Goal: Information Seeking & Learning: Learn about a topic

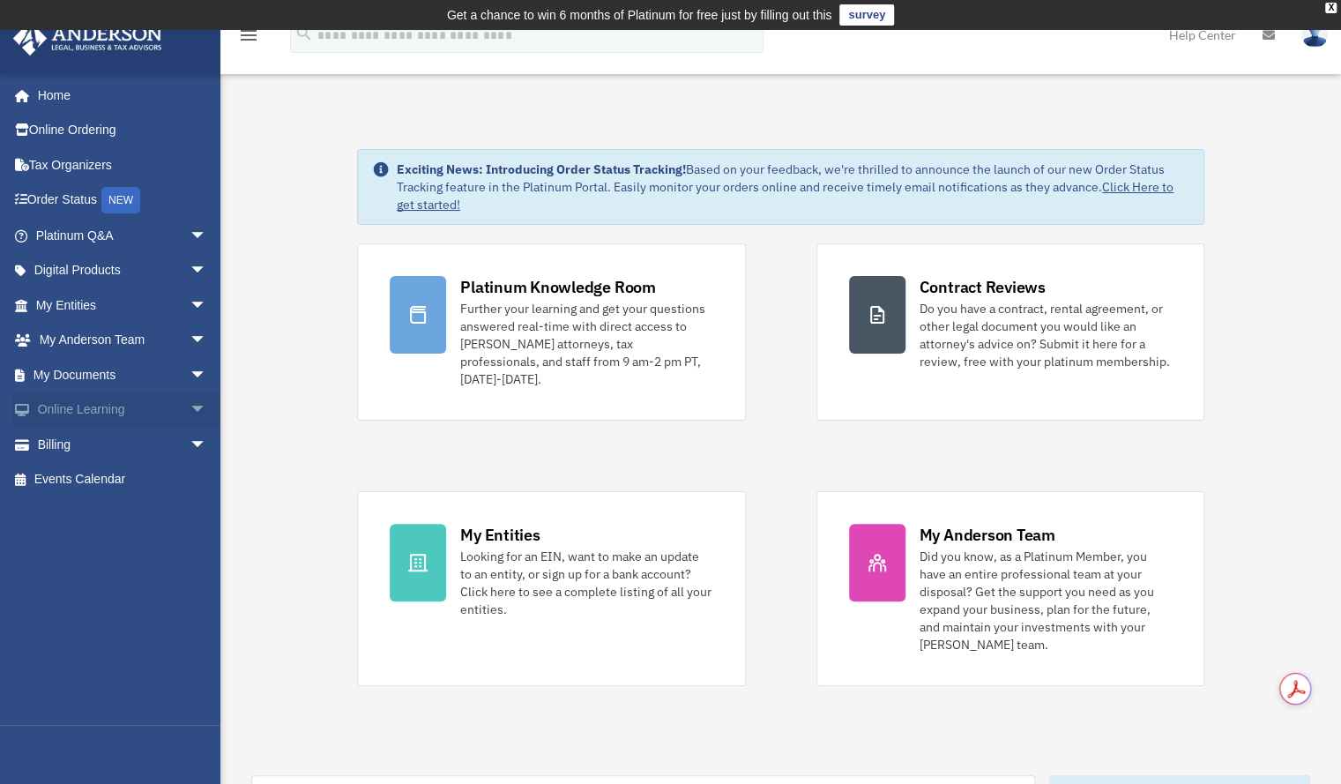
click at [160, 415] on link "Online Learning arrow_drop_down" at bounding box center [122, 409] width 221 height 35
click at [190, 413] on span "arrow_drop_down" at bounding box center [207, 410] width 35 height 36
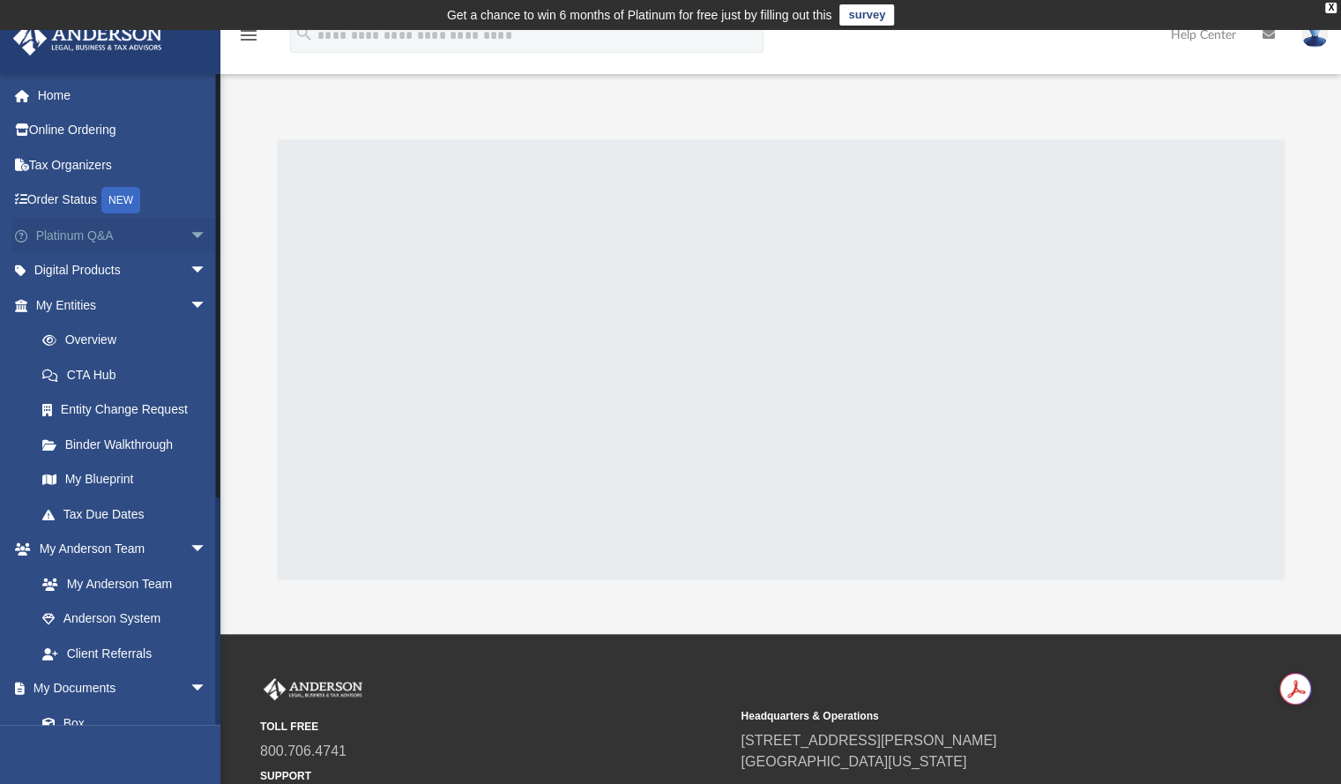
click at [190, 236] on span "arrow_drop_down" at bounding box center [207, 236] width 35 height 36
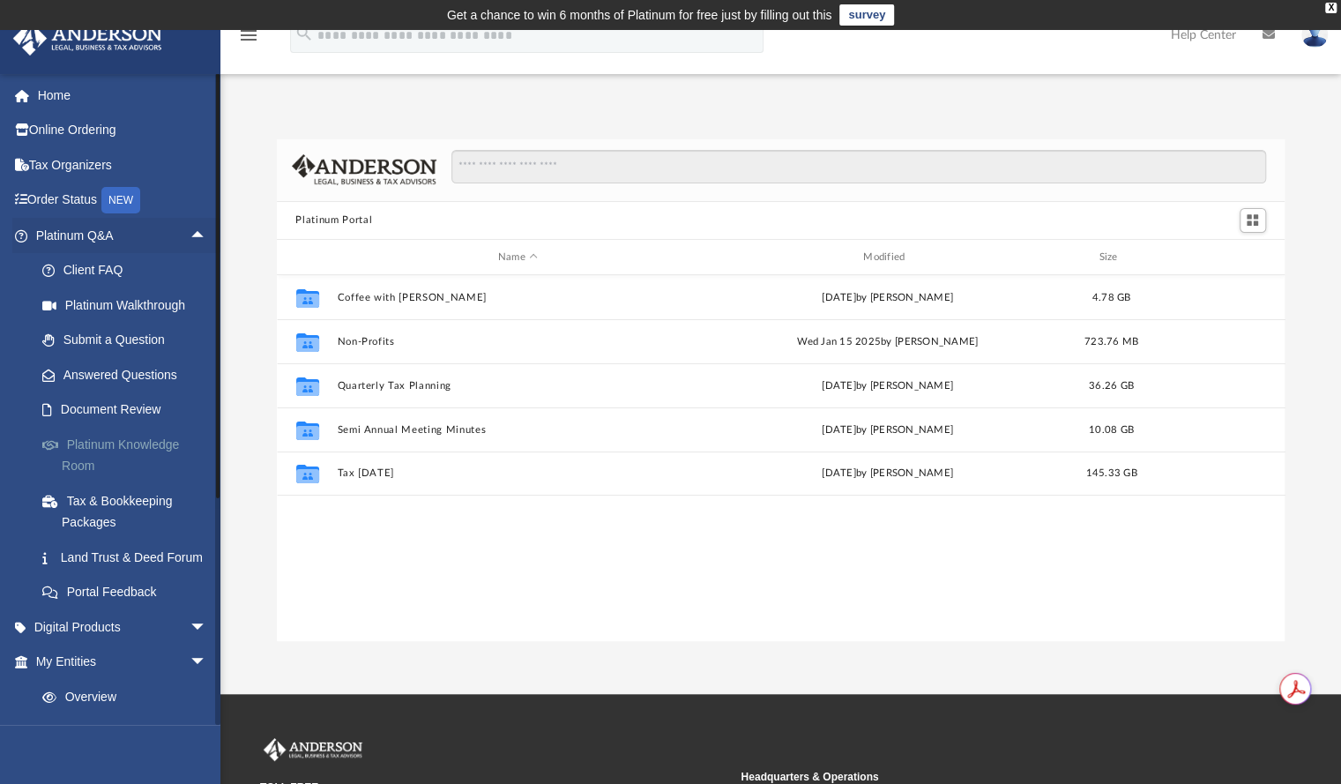
scroll to position [387, 995]
click at [122, 447] on link "Platinum Knowledge Room" at bounding box center [129, 455] width 209 height 56
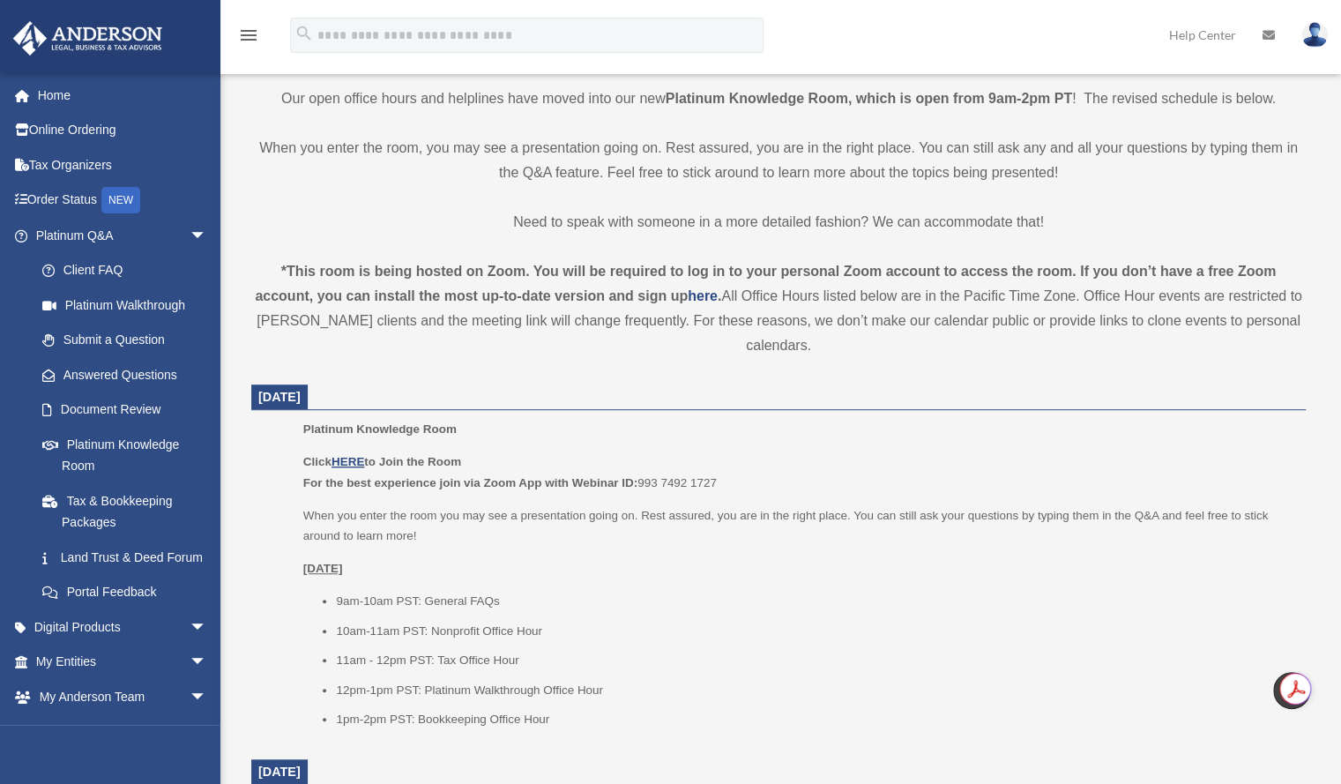
scroll to position [533, 0]
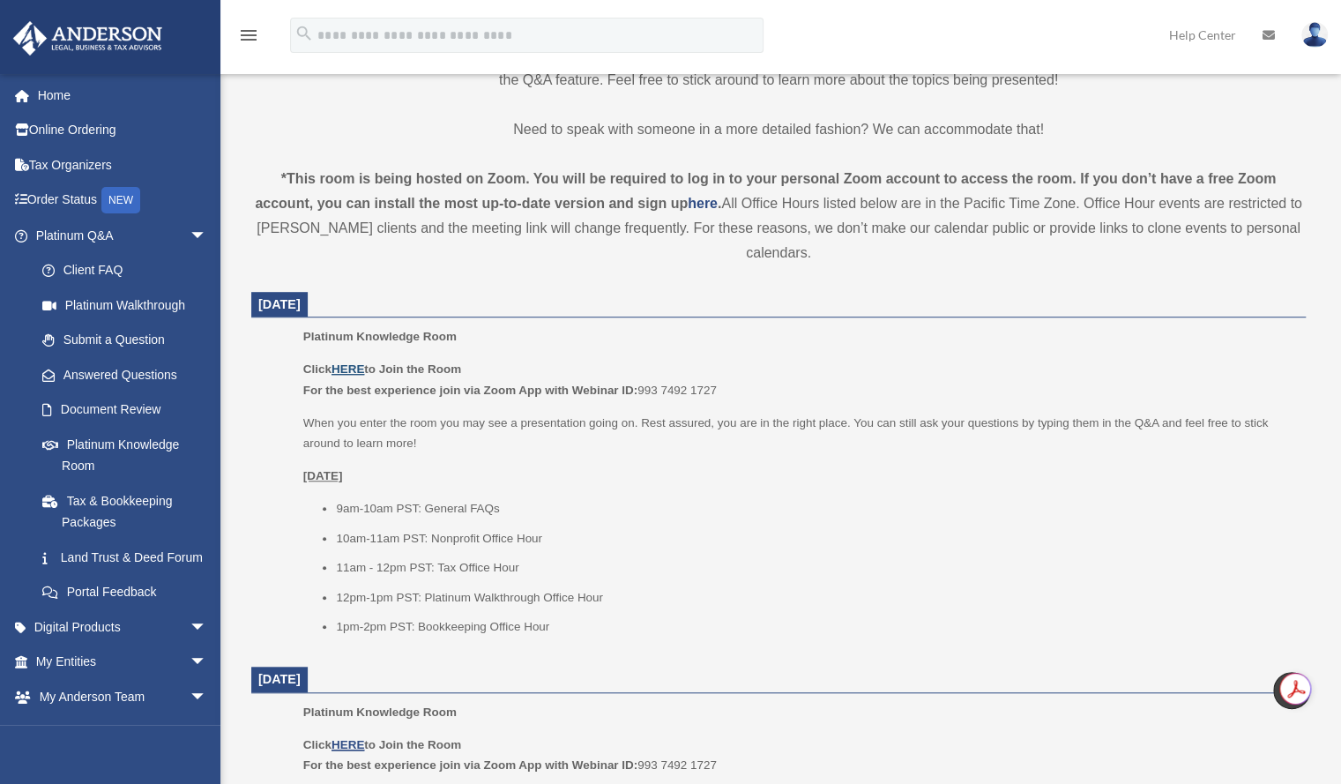
click at [350, 368] on u "HERE" at bounding box center [348, 368] width 33 height 13
click at [358, 367] on u "HERE" at bounding box center [348, 368] width 33 height 13
